Goal: Use online tool/utility: Utilize a website feature to perform a specific function

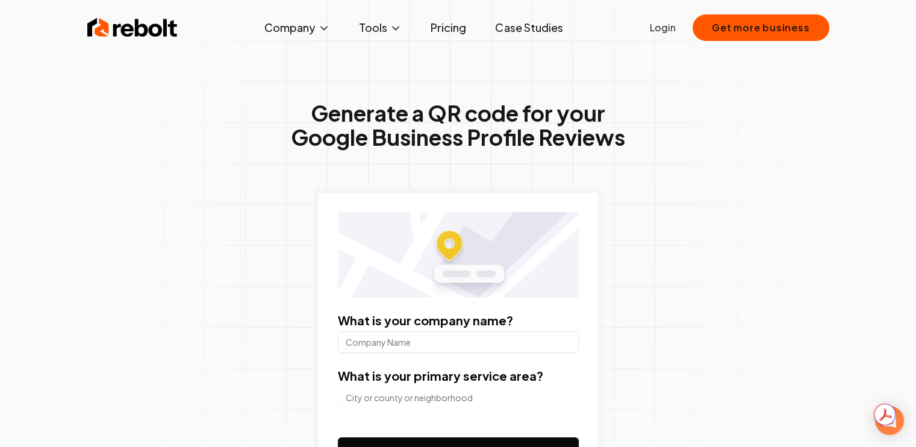
click at [414, 344] on input "What is your company name?" at bounding box center [458, 342] width 241 height 22
type input "agape womens clinic"
click at [409, 397] on input "search" at bounding box center [458, 398] width 241 height 22
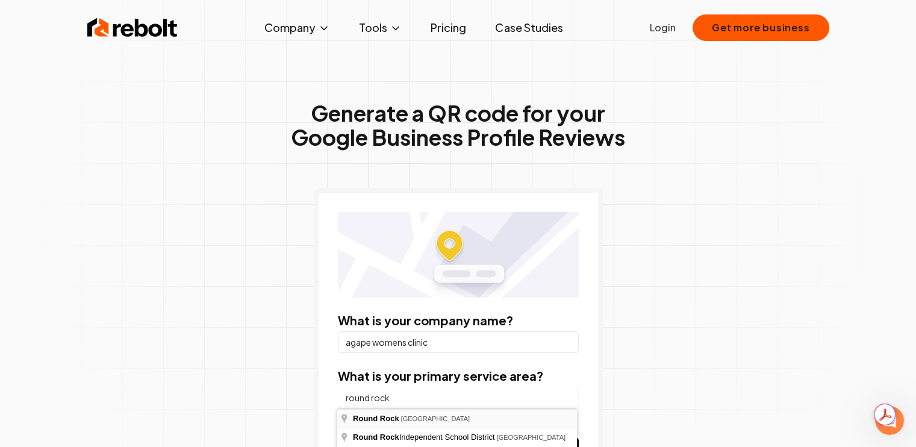
type input "[GEOGRAPHIC_DATA], [GEOGRAPHIC_DATA]"
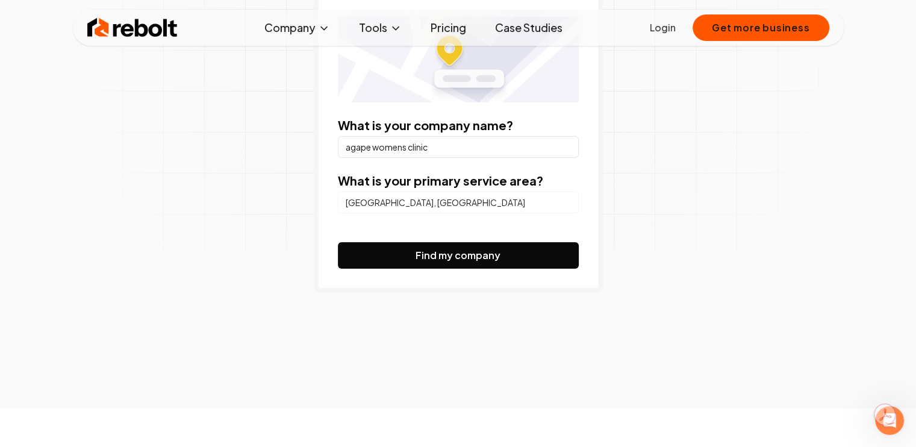
scroll to position [301, 0]
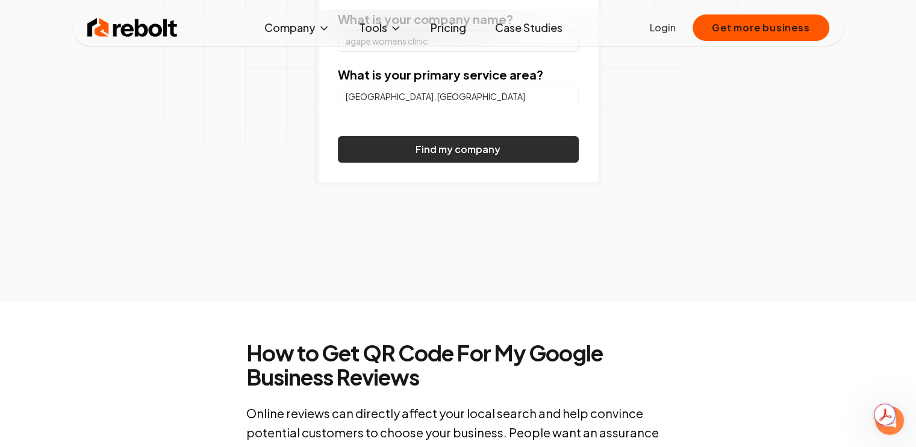
click at [448, 149] on button "Find my company" at bounding box center [458, 149] width 241 height 26
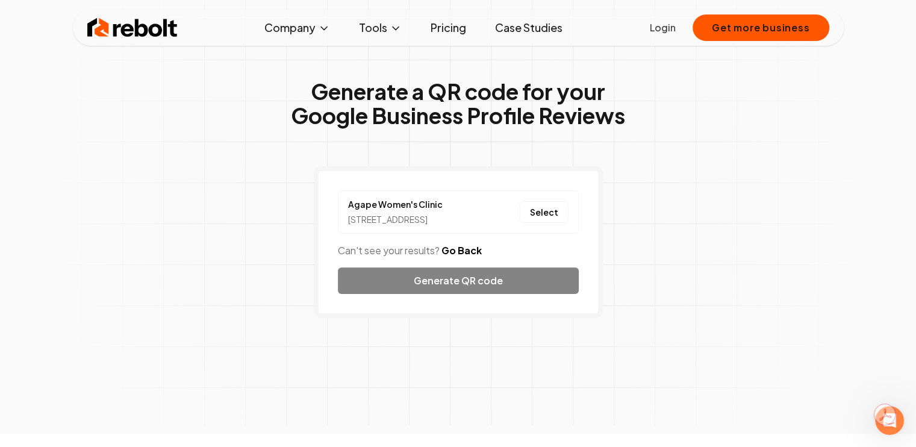
scroll to position [0, 0]
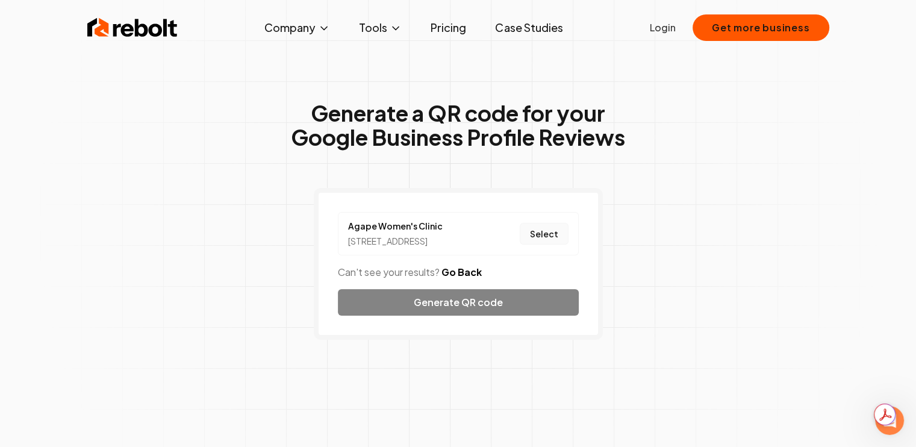
click at [541, 238] on button "Select" at bounding box center [544, 234] width 49 height 22
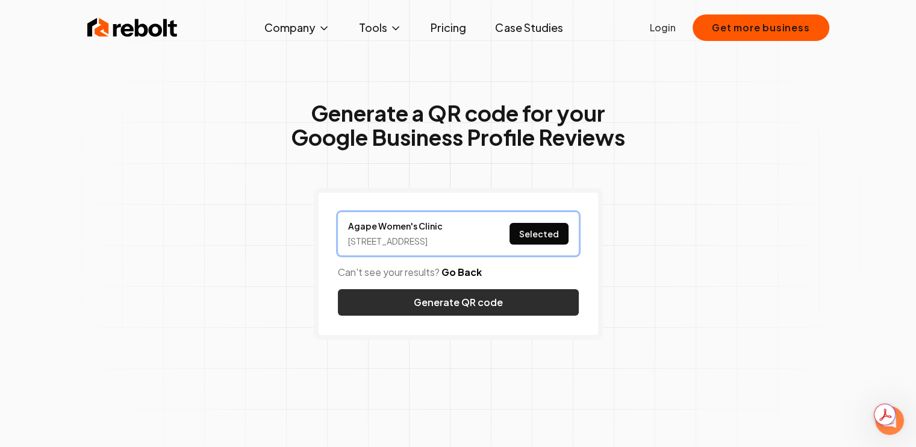
click at [481, 315] on button "Generate QR code" at bounding box center [458, 302] width 241 height 26
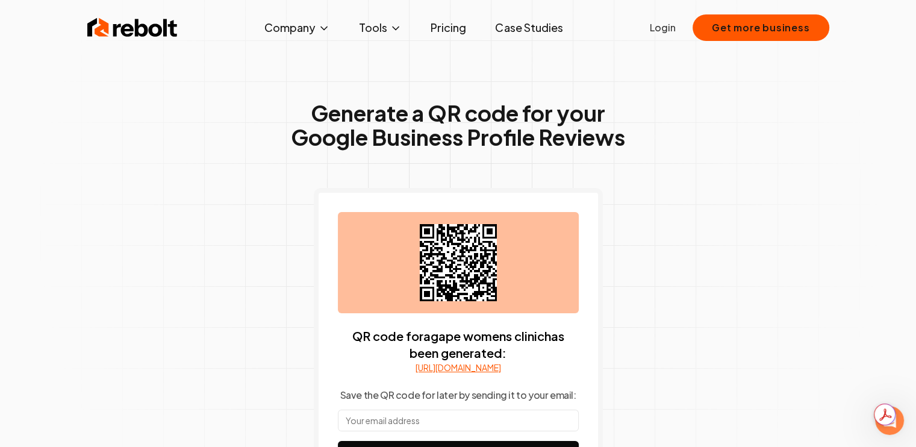
drag, startPoint x: 404, startPoint y: 216, endPoint x: 426, endPoint y: 284, distance: 71.6
click at [426, 285] on div at bounding box center [458, 262] width 241 height 101
drag, startPoint x: 450, startPoint y: 256, endPoint x: 754, endPoint y: 203, distance: 308.0
click at [751, 199] on div "Generate a QR code for your Google Business Profile Reviews QR code for agape w…" at bounding box center [458, 320] width 616 height 573
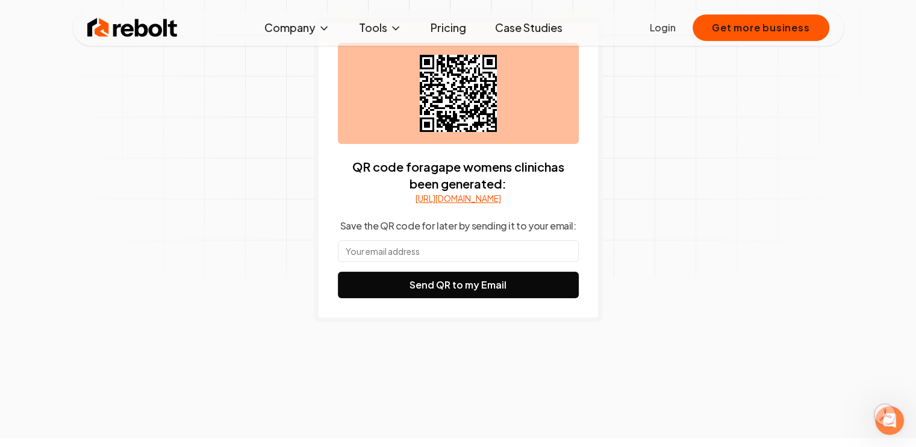
scroll to position [181, 0]
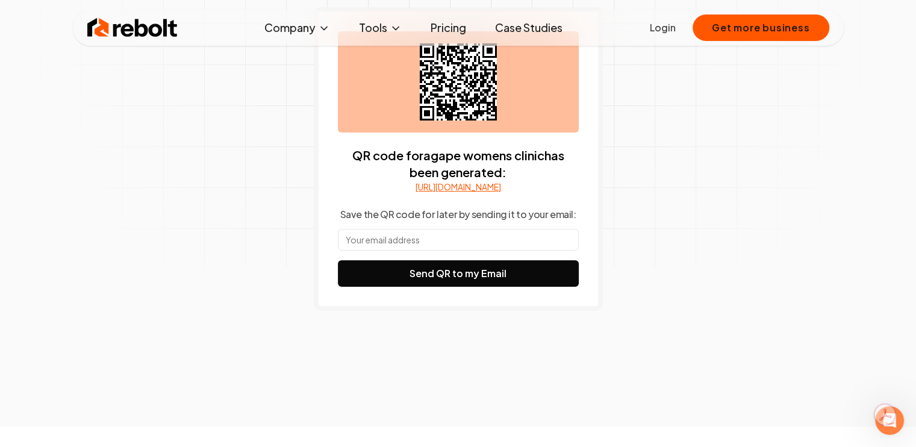
click at [440, 250] on input "text" at bounding box center [458, 240] width 241 height 22
type input "[EMAIL_ADDRESS][DOMAIN_NAME]"
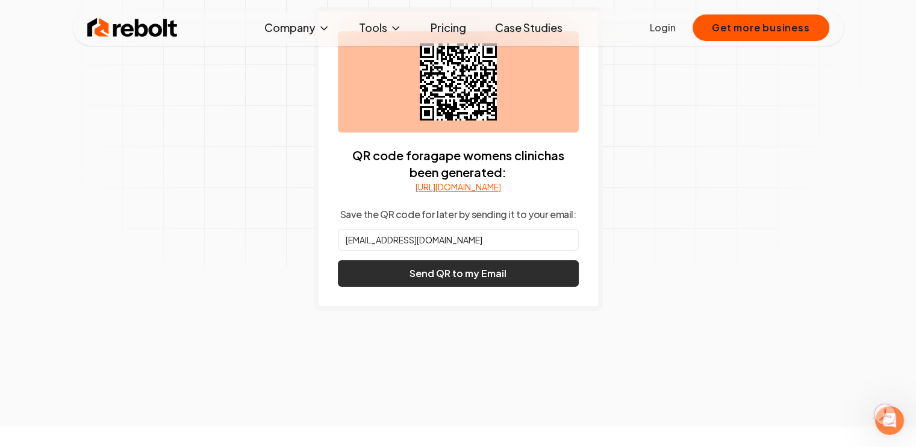
click at [453, 284] on button "Send QR to my Email" at bounding box center [458, 273] width 241 height 26
